Goal: Information Seeking & Learning: Learn about a topic

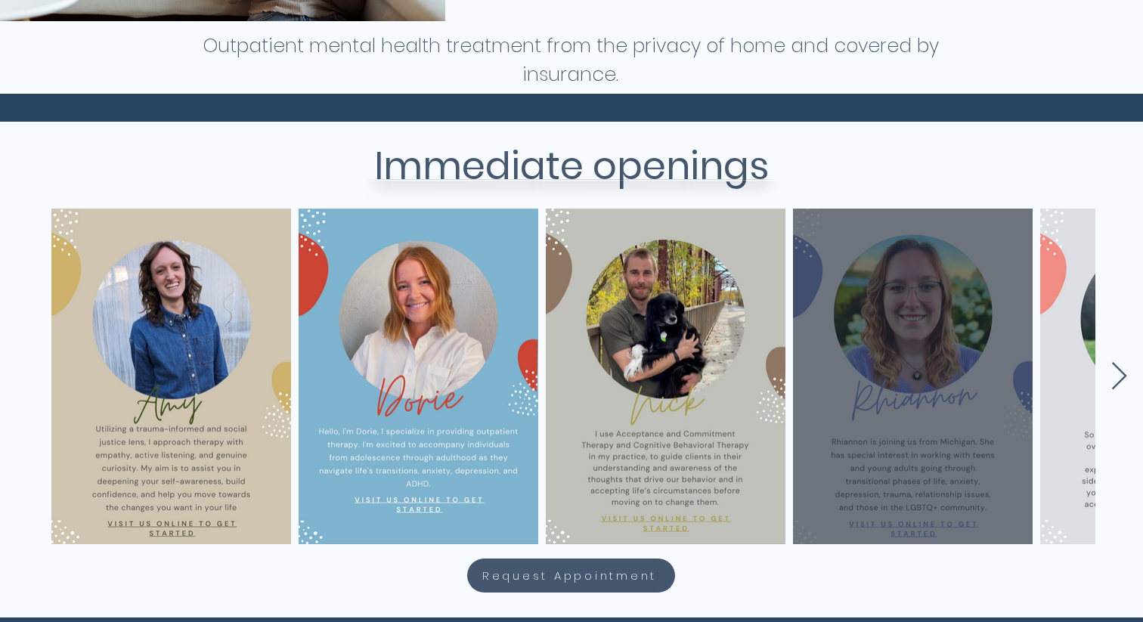
scroll to position [529, 0]
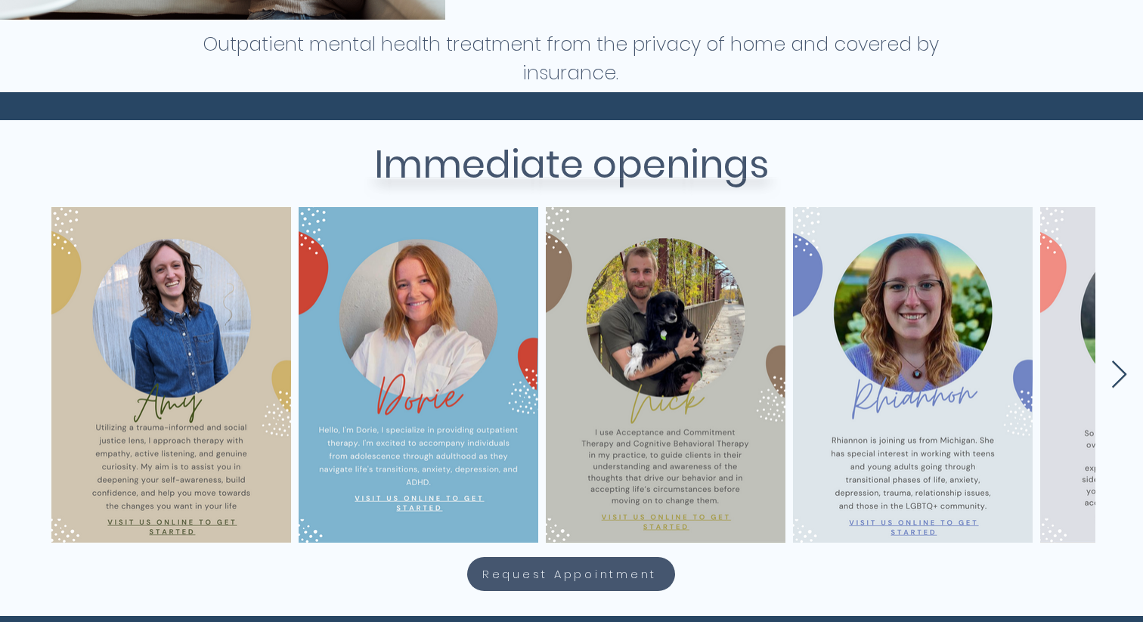
click at [1118, 378] on icon "Next Item" at bounding box center [1118, 375] width 17 height 29
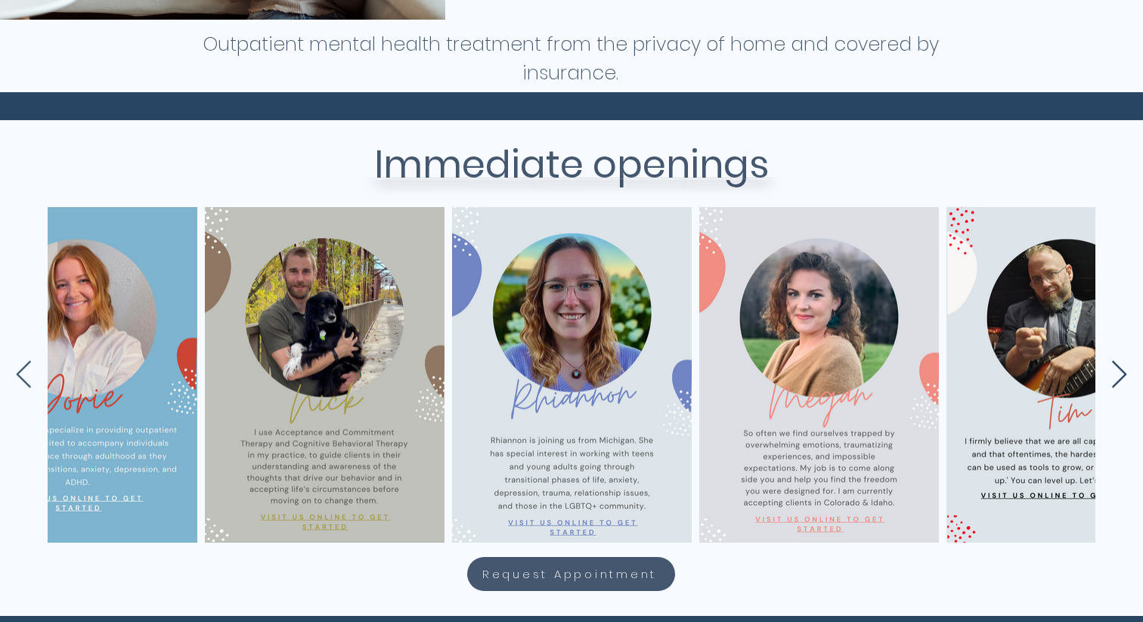
click at [1118, 378] on icon "Next Item" at bounding box center [1118, 375] width 17 height 29
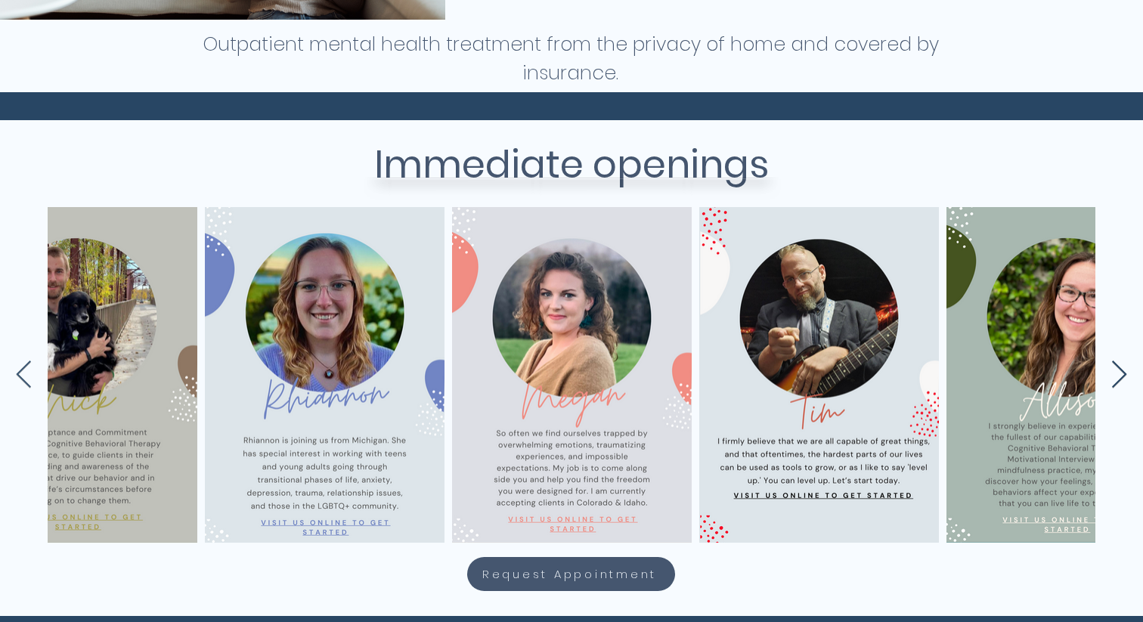
click at [1118, 378] on icon "Next Item" at bounding box center [1118, 375] width 17 height 29
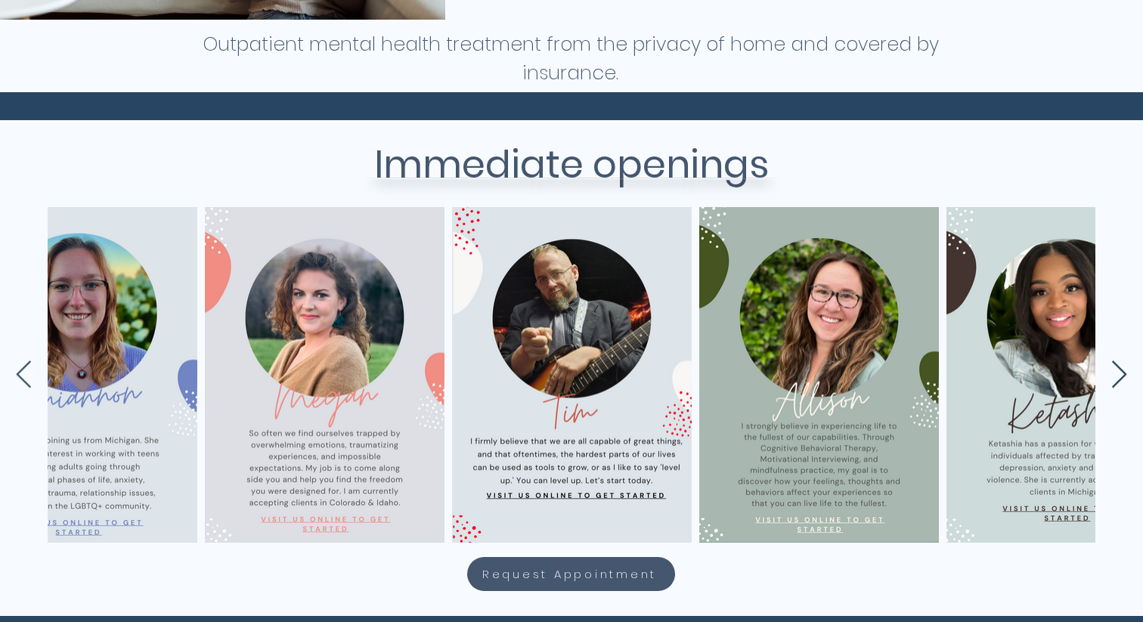
click at [1118, 378] on icon "Next Item" at bounding box center [1118, 375] width 17 height 29
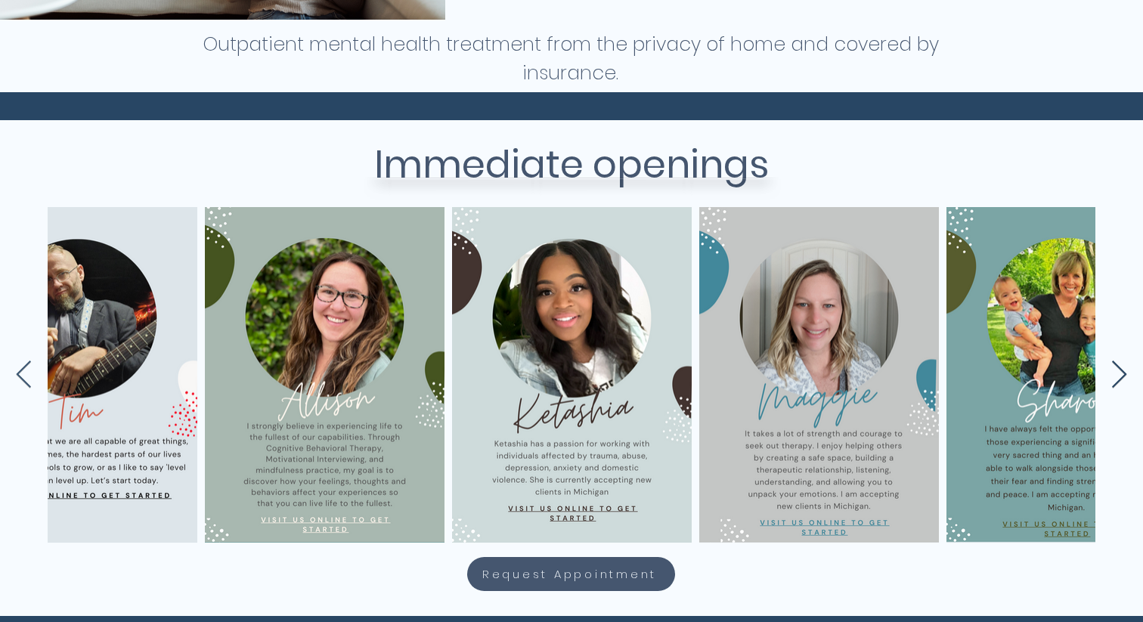
click at [1118, 378] on icon "Next Item" at bounding box center [1118, 375] width 17 height 29
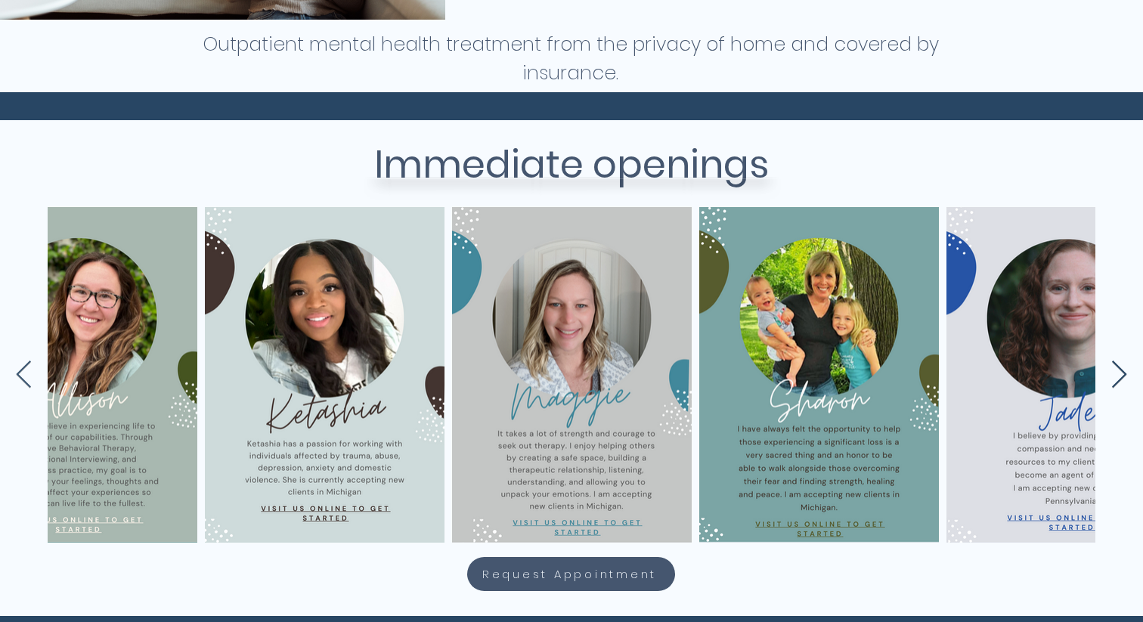
click at [1118, 378] on icon "Next Item" at bounding box center [1118, 375] width 17 height 29
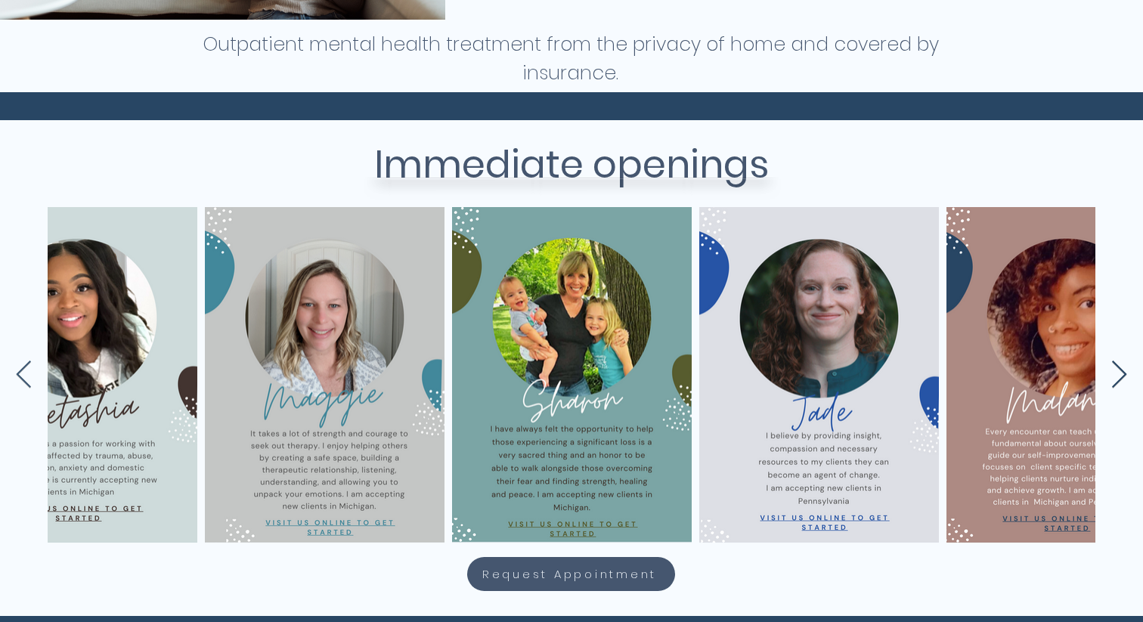
click at [1118, 378] on icon "Next Item" at bounding box center [1118, 375] width 17 height 29
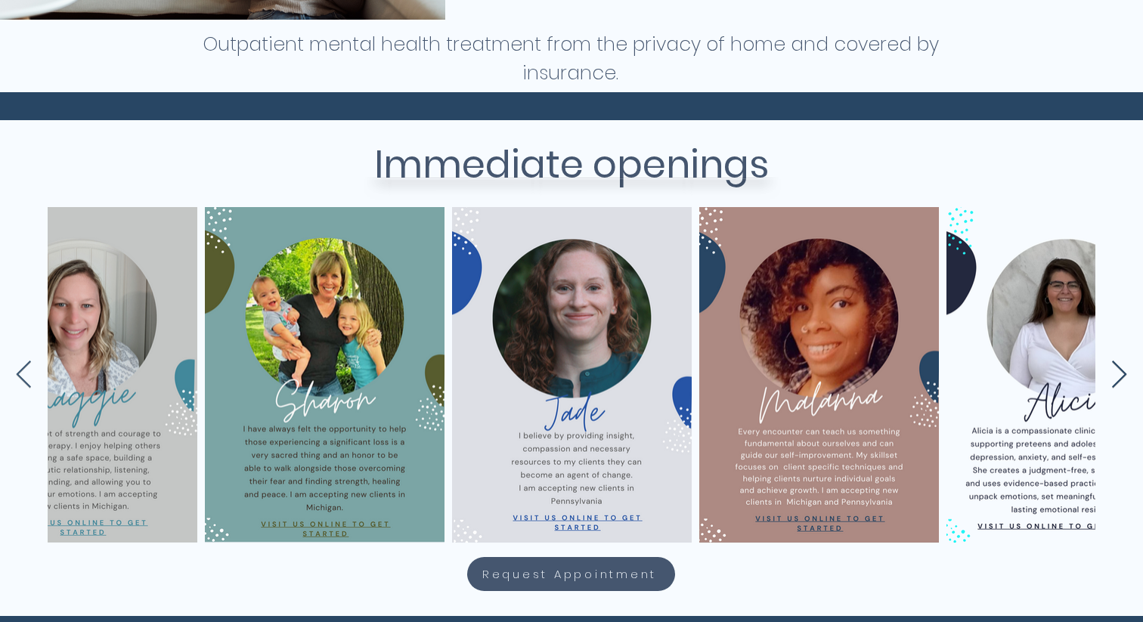
click at [1118, 378] on icon "Next Item" at bounding box center [1118, 375] width 17 height 29
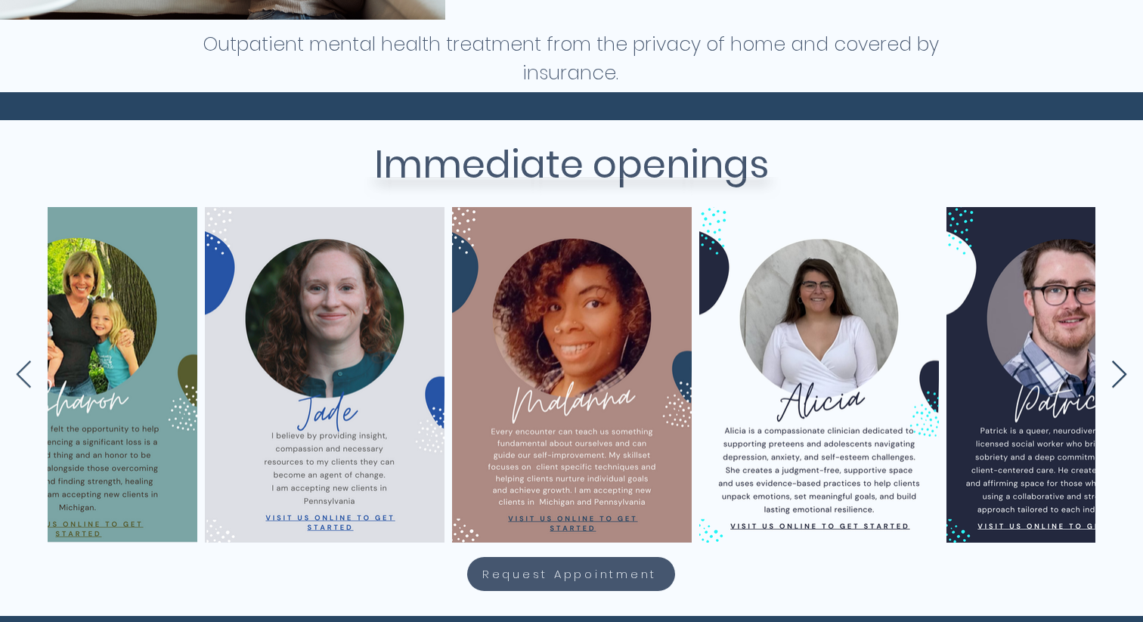
click at [1118, 378] on icon "Next Item" at bounding box center [1118, 375] width 17 height 29
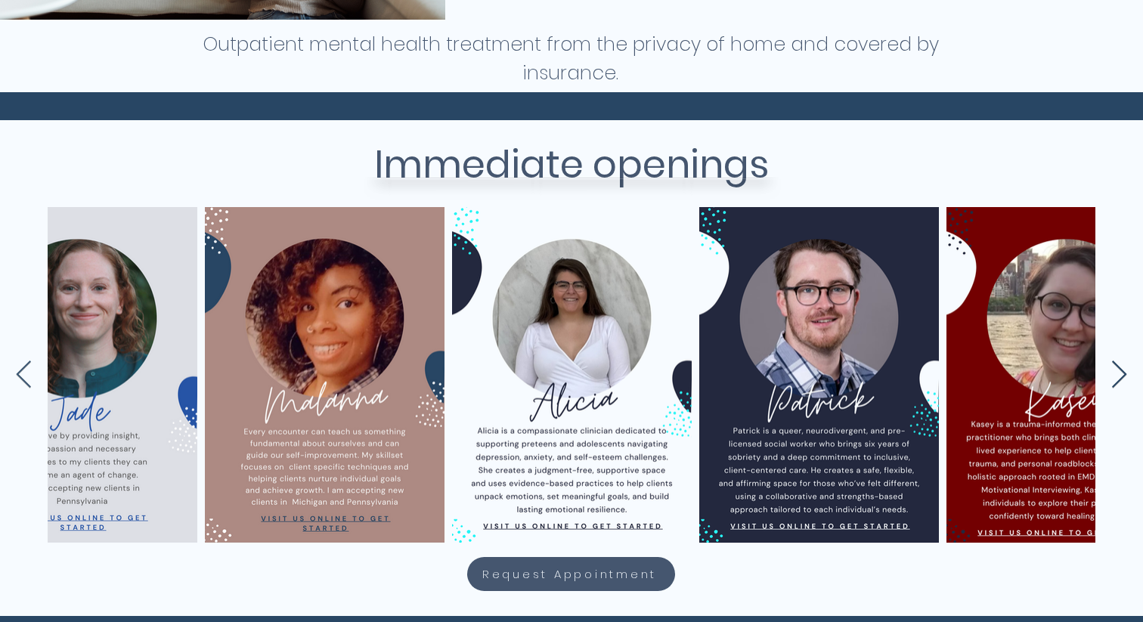
click at [1118, 378] on icon "Next Item" at bounding box center [1118, 375] width 17 height 29
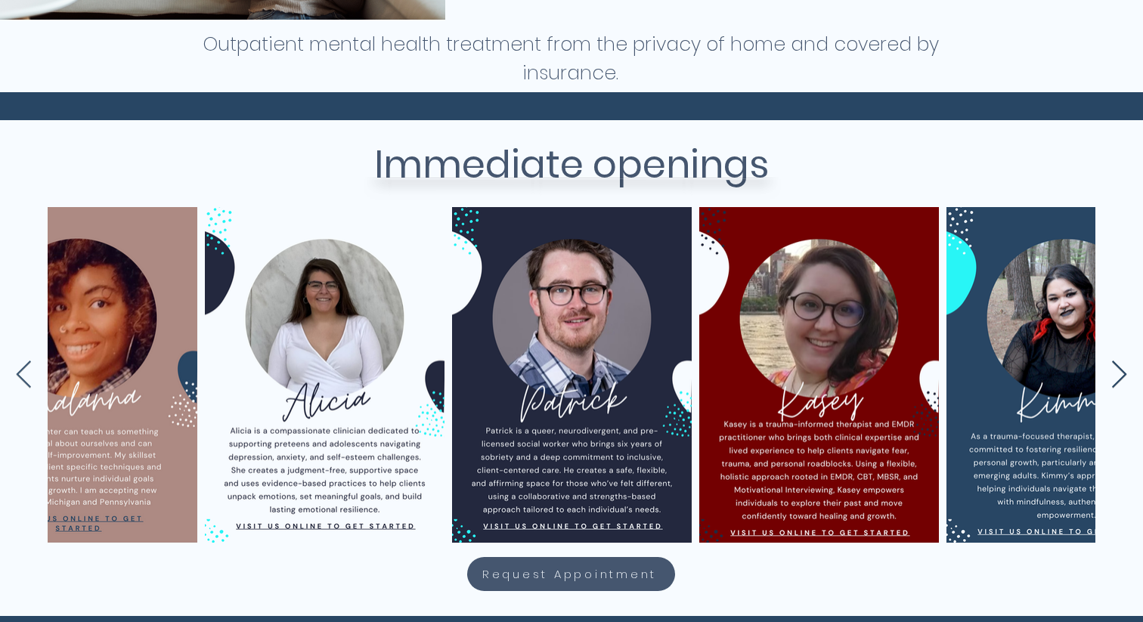
click at [1118, 378] on icon "Next Item" at bounding box center [1118, 375] width 17 height 29
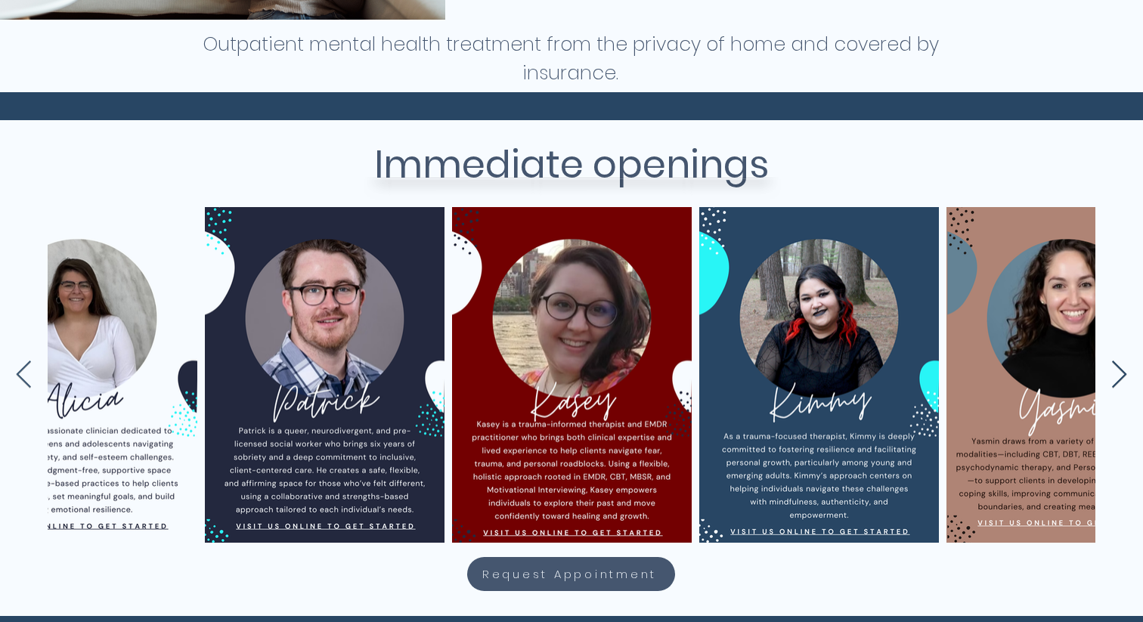
scroll to position [0, 3060]
click at [1118, 378] on icon "Next Item" at bounding box center [1118, 375] width 17 height 29
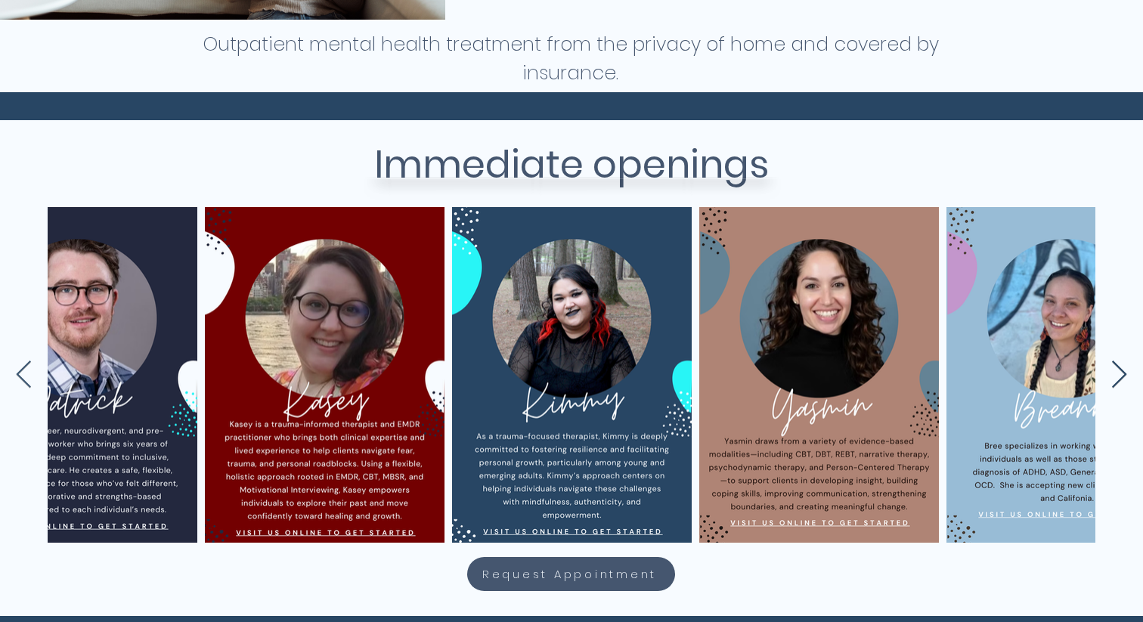
click at [1118, 378] on icon "Next Item" at bounding box center [1118, 375] width 17 height 29
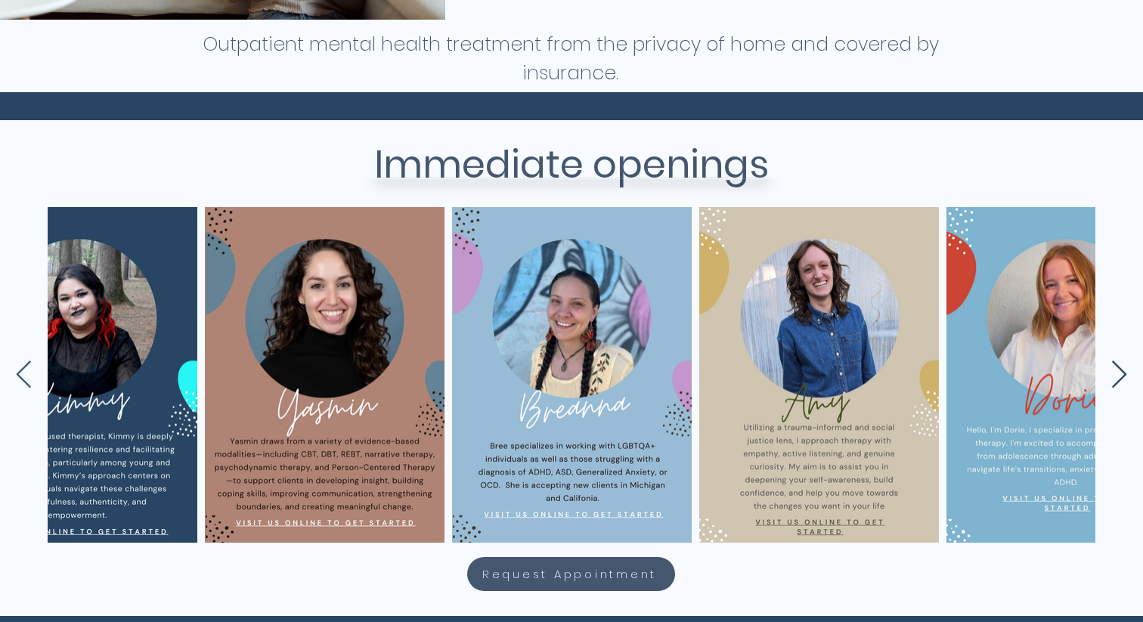
click at [1118, 378] on icon "Next Item" at bounding box center [1118, 375] width 17 height 29
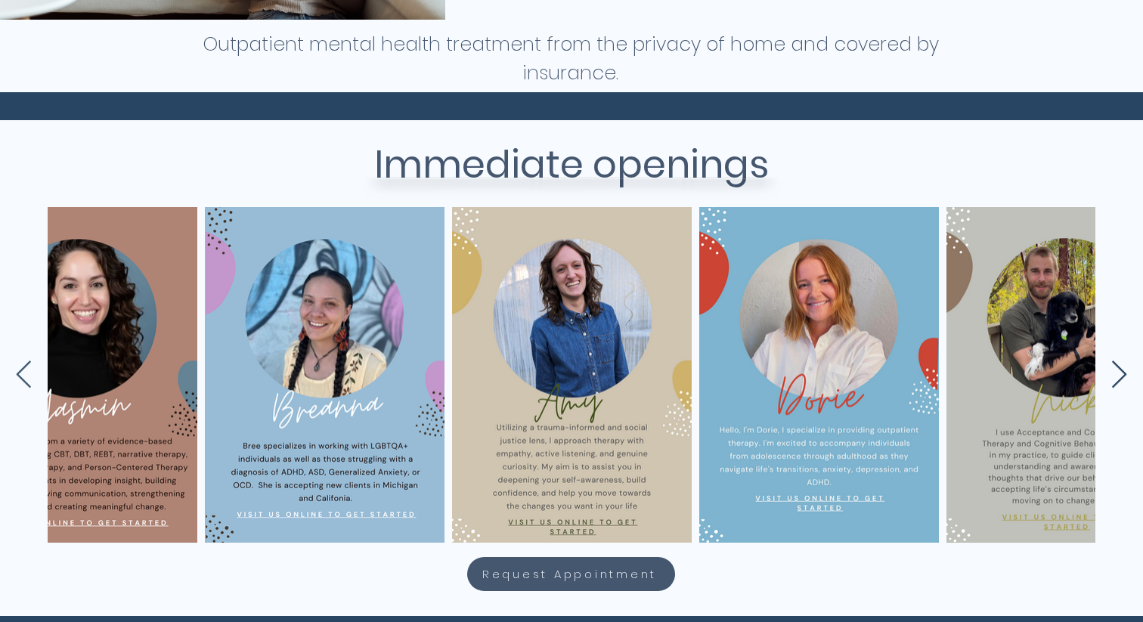
click at [1118, 378] on icon "Next Item" at bounding box center [1118, 375] width 17 height 29
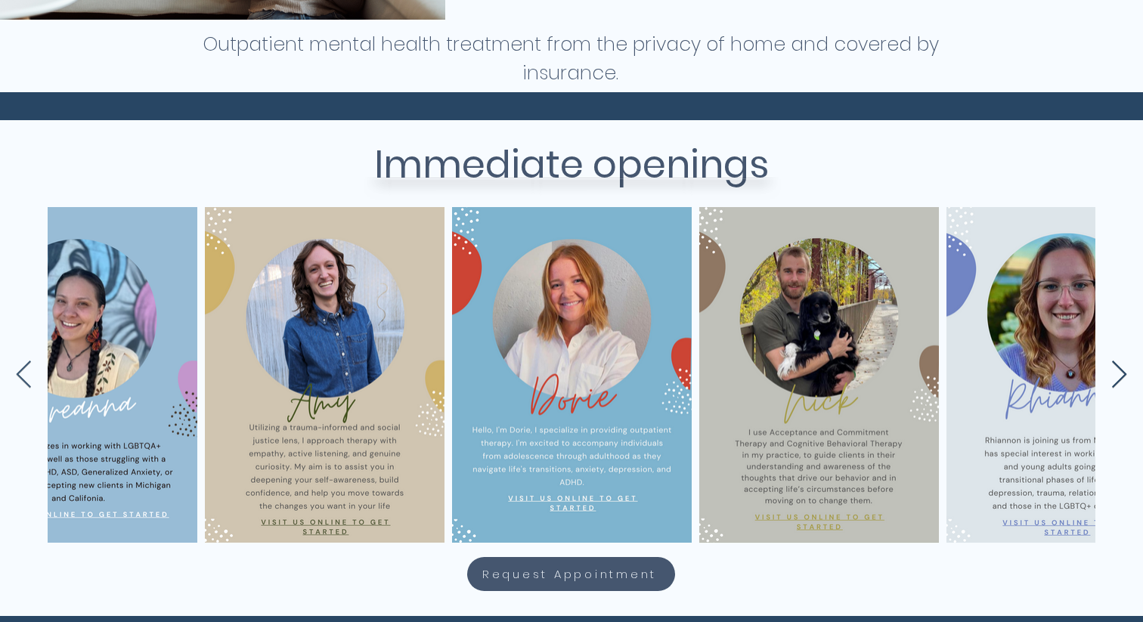
scroll to position [0, 4296]
click at [1118, 378] on icon "Next Item" at bounding box center [1118, 375] width 17 height 29
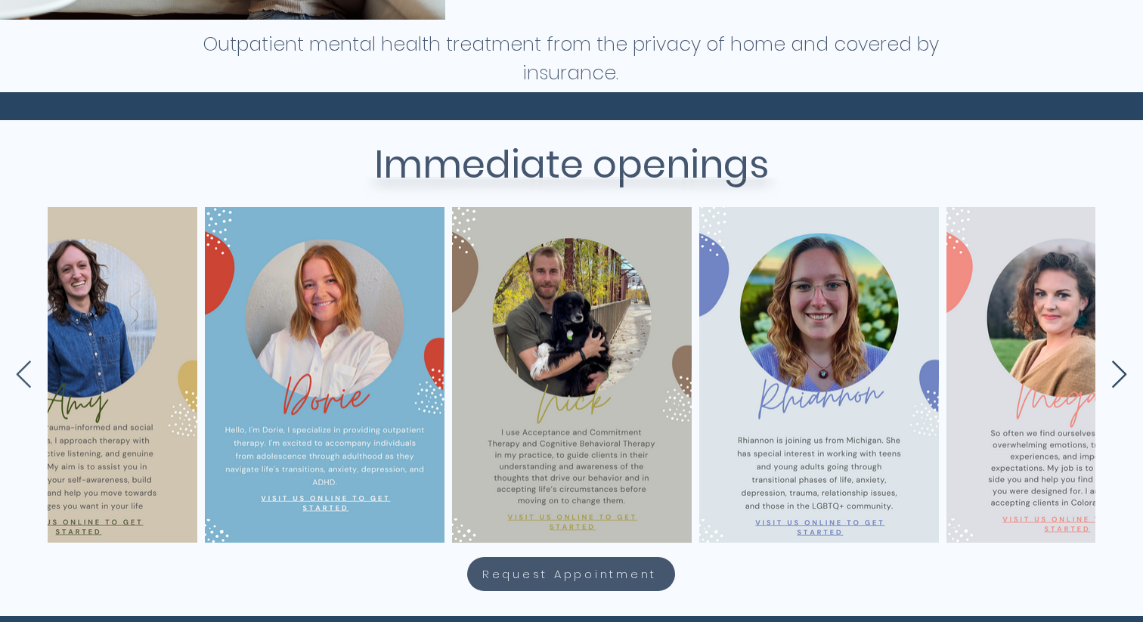
click at [1118, 378] on icon "Next Item" at bounding box center [1118, 375] width 17 height 29
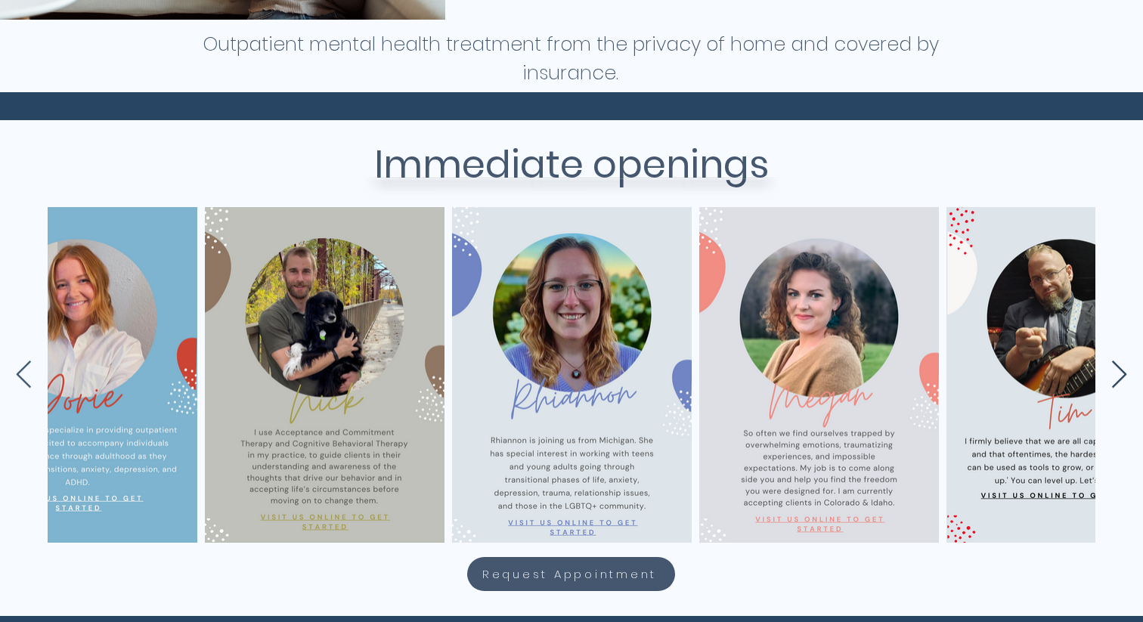
scroll to position [0, 4790]
click at [1116, 373] on icon "Next Item" at bounding box center [1118, 375] width 17 height 29
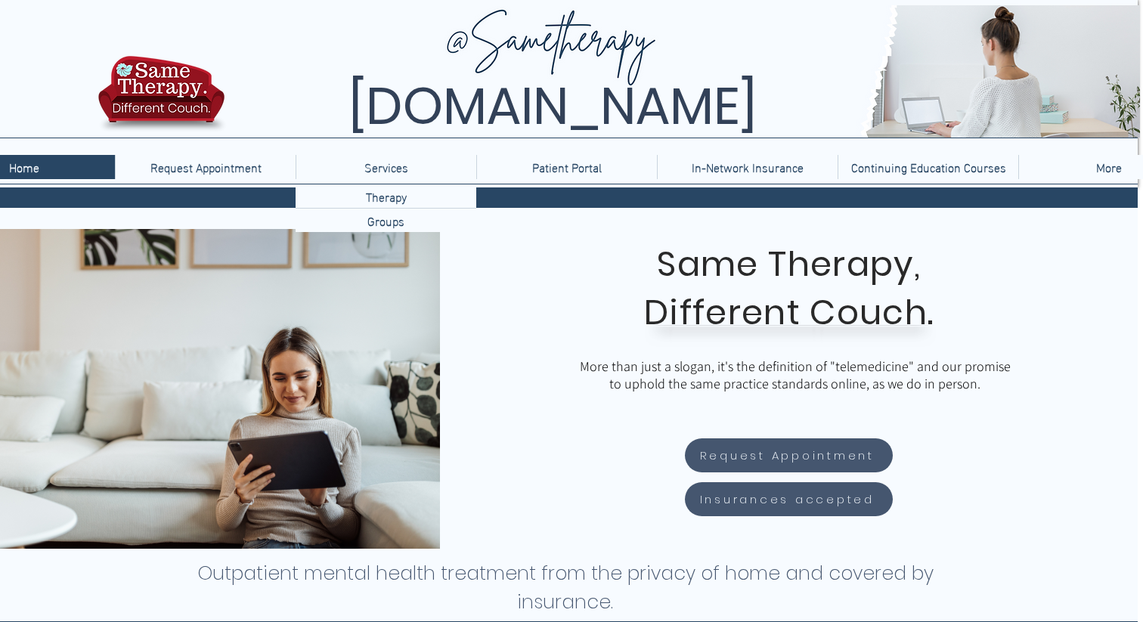
scroll to position [0, 7]
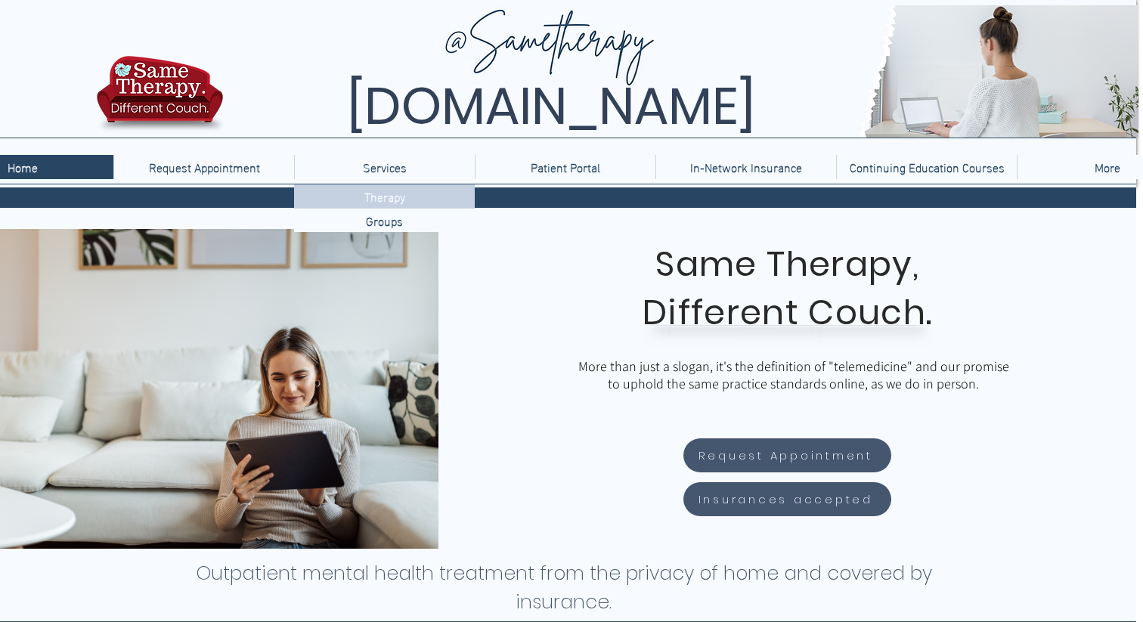
click at [391, 199] on p "Therapy" at bounding box center [384, 195] width 53 height 23
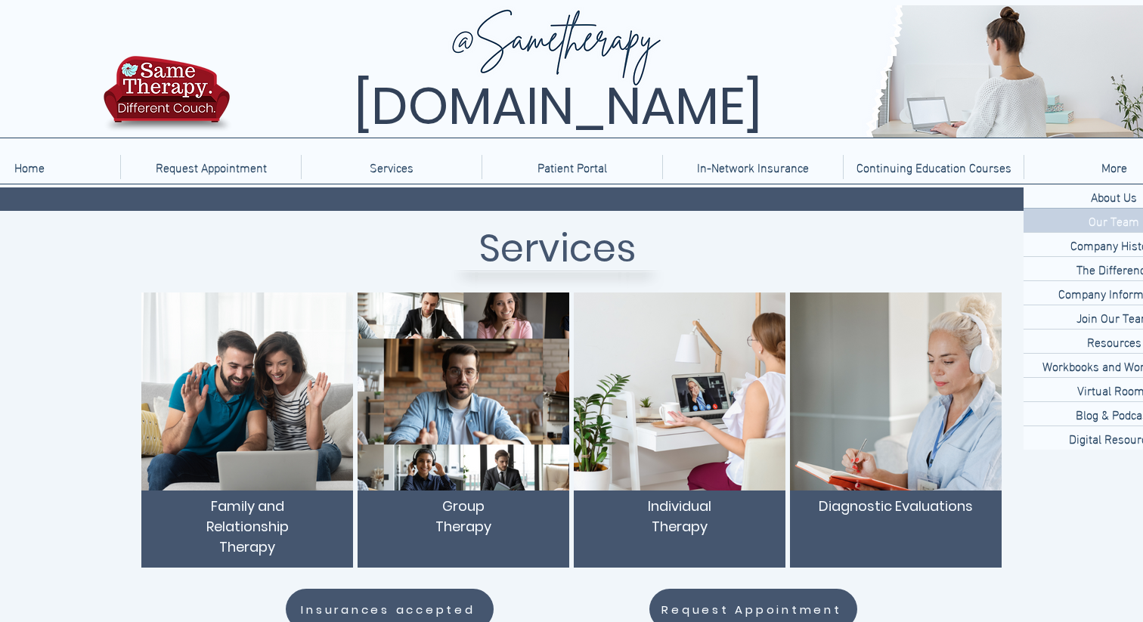
click at [1110, 219] on p "Our Team" at bounding box center [1113, 220] width 63 height 23
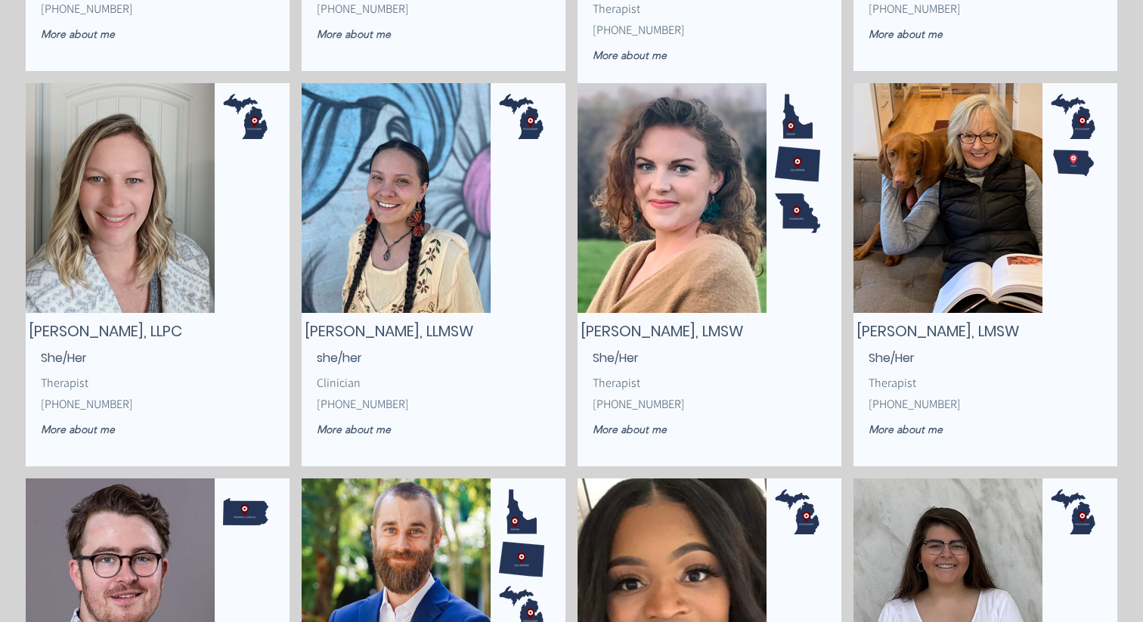
scroll to position [1771, 0]
